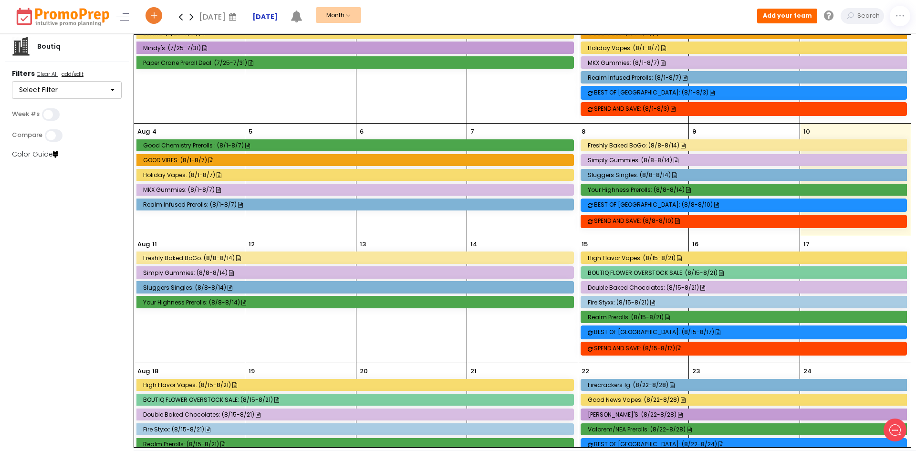
click at [276, 13] on strong "[DATE]" at bounding box center [264, 17] width 25 height 10
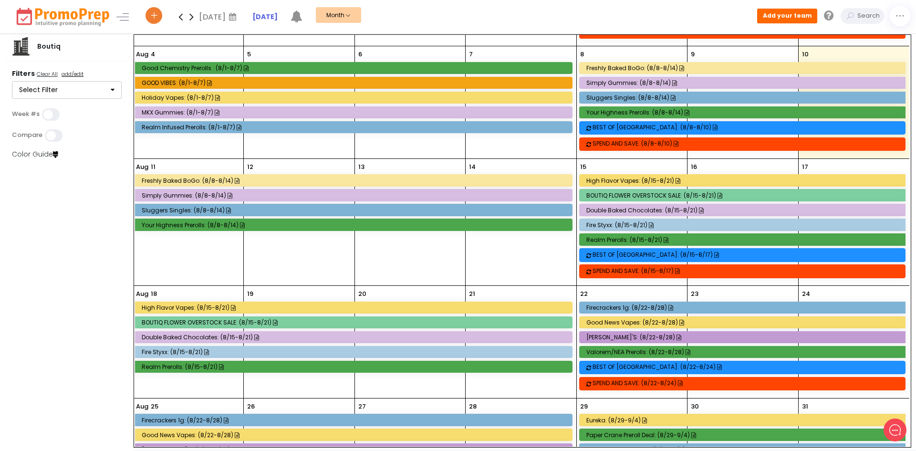
scroll to position [136, 4]
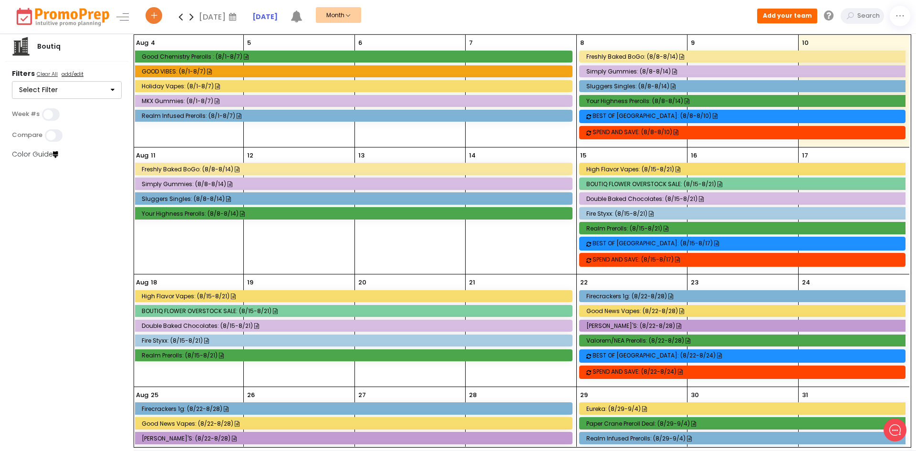
click at [647, 53] on div "Freshly Baked BoGo: (8/8-8/14)" at bounding box center [744, 56] width 316 height 7
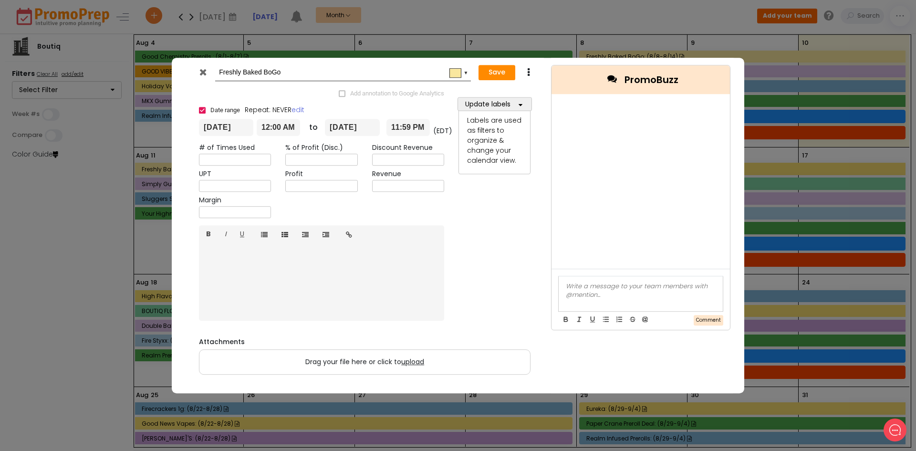
click at [638, 22] on div "Freshly Baked BoGo #f9e79f ▼ Save Duplicate Delete Add annotation to Google Ana…" at bounding box center [458, 225] width 916 height 451
click at [201, 70] on icon at bounding box center [202, 72] width 7 height 10
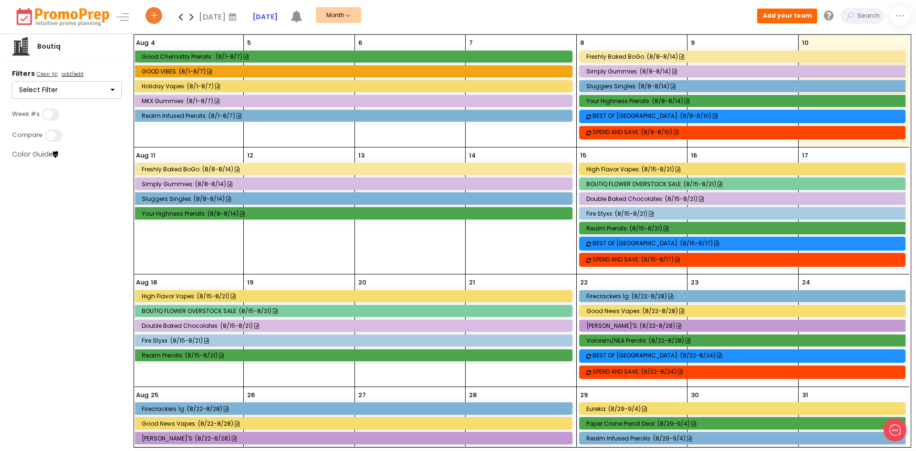
click at [614, 72] on div "Simply Gummies: (8/8-8/14)" at bounding box center [744, 71] width 316 height 7
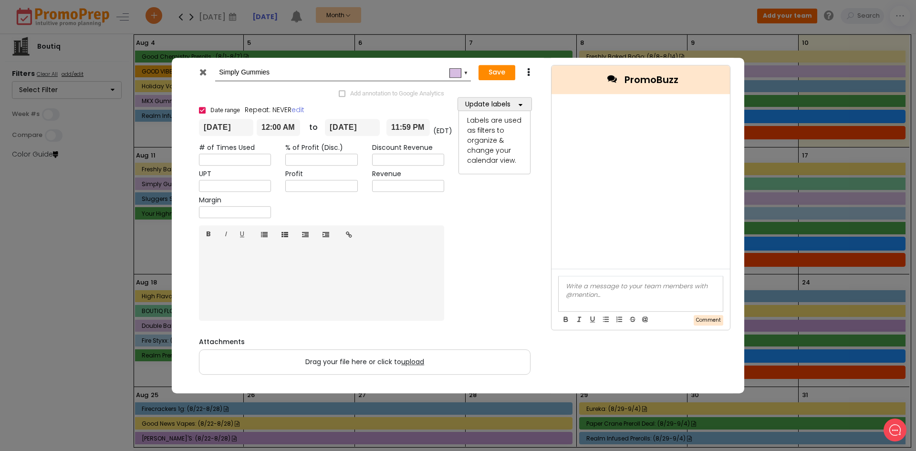
click at [201, 68] on icon at bounding box center [202, 72] width 7 height 10
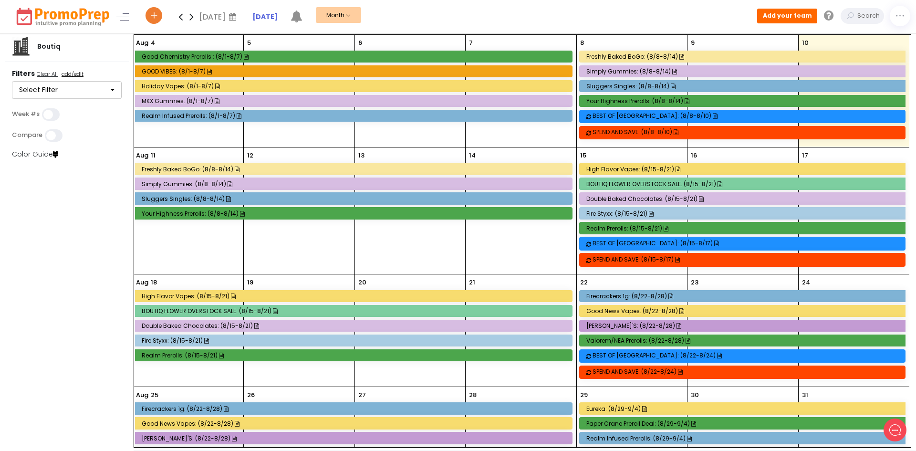
click at [615, 83] on div "Sluggers Singles: (8/8-8/14)" at bounding box center [744, 86] width 316 height 7
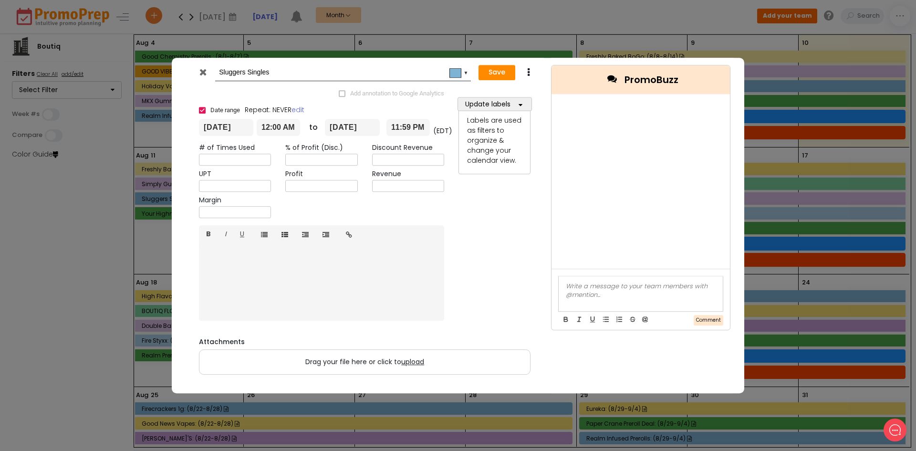
click at [197, 71] on div at bounding box center [203, 74] width 23 height 14
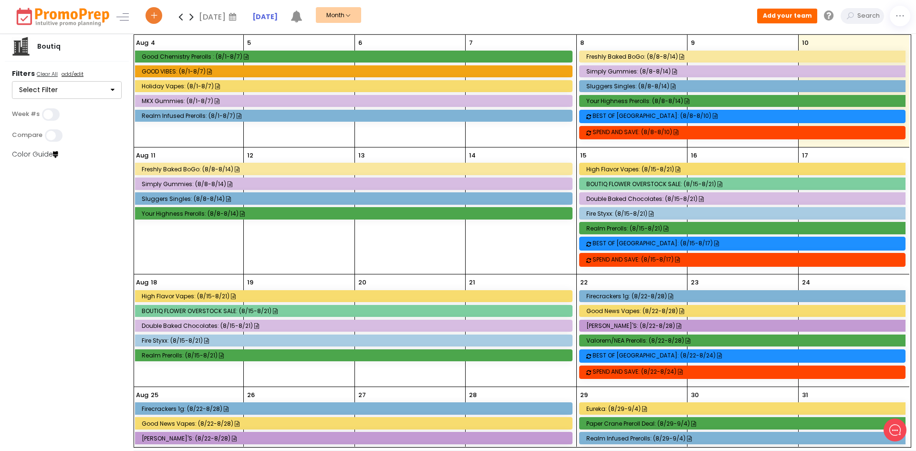
click at [625, 100] on div "Your Highness Prerolls: (8/8-8/14)" at bounding box center [744, 100] width 316 height 7
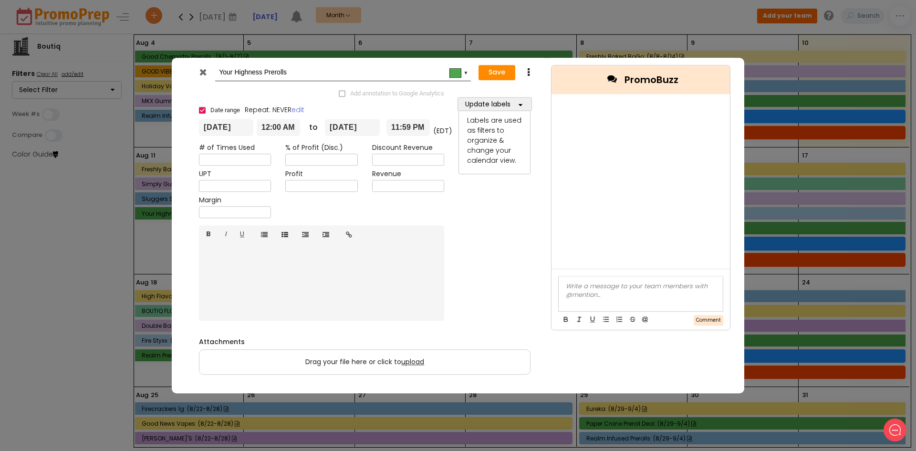
click at [202, 72] on icon at bounding box center [202, 72] width 7 height 10
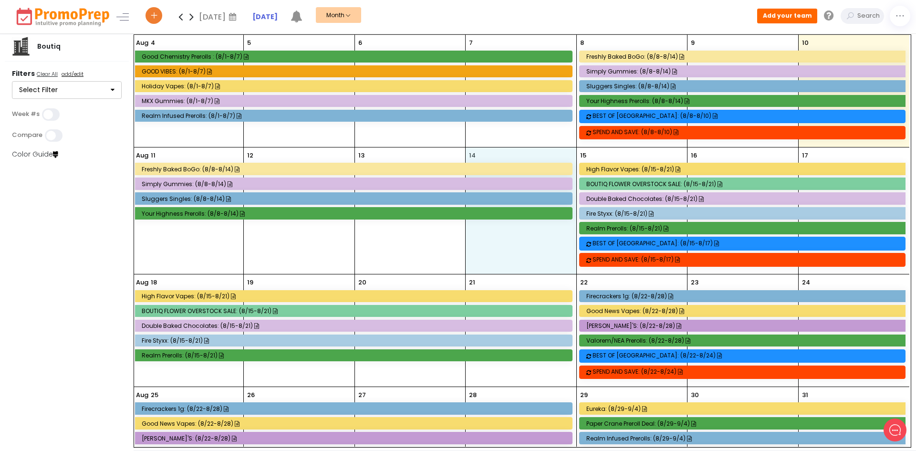
click at [576, 189] on tr "[DATE] Freshly Baked BoGo: (8/8-8/14) Simply Gummies: (8/8-8/14) Sluggers Singl…" at bounding box center [521, 210] width 777 height 127
